Goal: Transaction & Acquisition: Download file/media

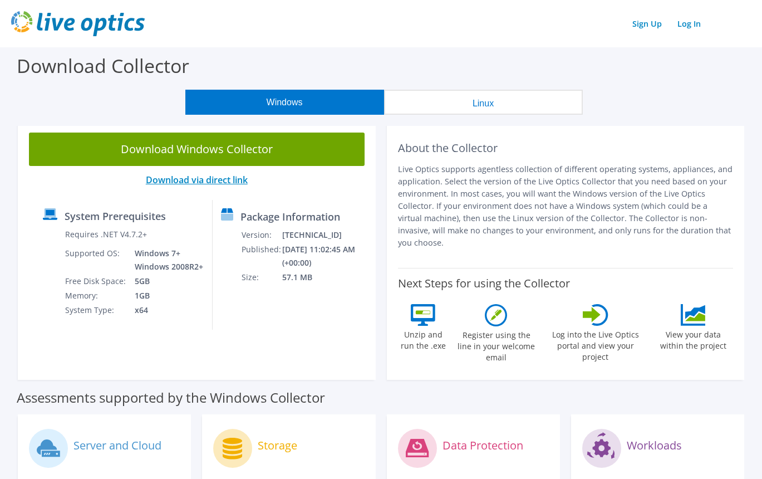
click at [214, 179] on link "Download via direct link" at bounding box center [197, 180] width 102 height 12
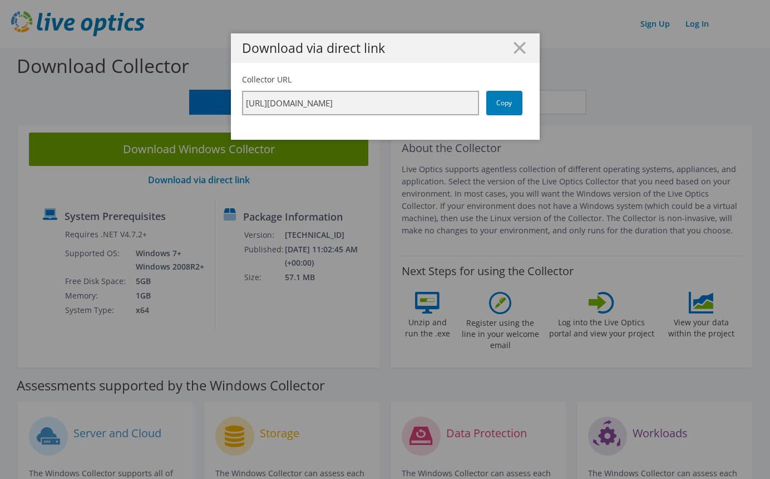
click at [469, 105] on input "https://app.liveoptics.com/collector/direct?request=30c0bb9f-784f-4dbd-986a-093…" at bounding box center [360, 103] width 237 height 24
click at [447, 102] on input "https://app.liveoptics.com/collector/direct?request=30c0bb9f-784f-4dbd-986a-093…" at bounding box center [360, 103] width 237 height 24
click at [520, 49] on icon at bounding box center [520, 48] width 12 height 12
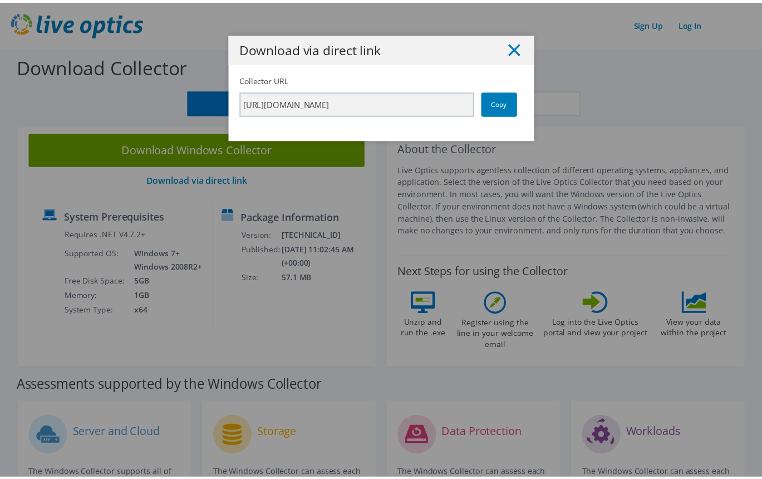
scroll to position [0, 0]
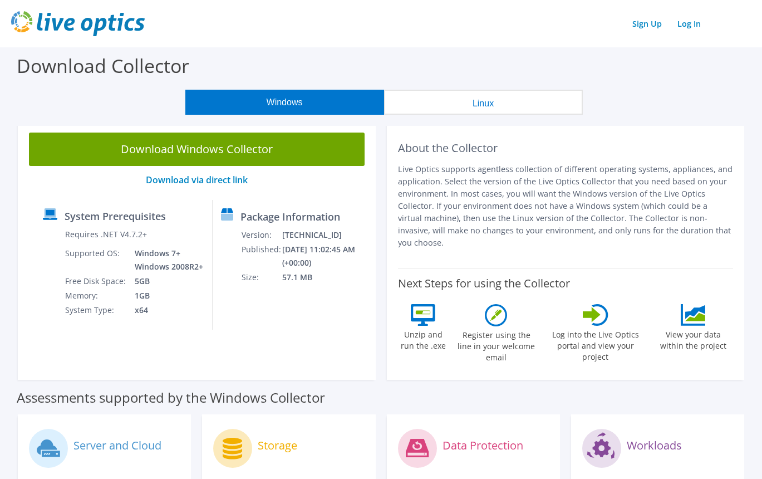
click at [501, 309] on icon at bounding box center [496, 315] width 22 height 22
click at [596, 307] on icon at bounding box center [596, 315] width 26 height 22
click at [690, 309] on icon at bounding box center [693, 315] width 25 height 22
